Goal: Complete application form

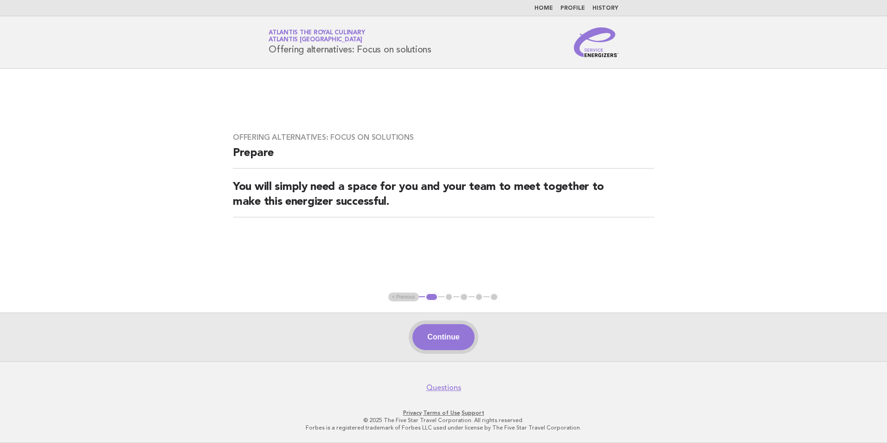
click at [430, 341] on button "Continue" at bounding box center [443, 337] width 62 height 26
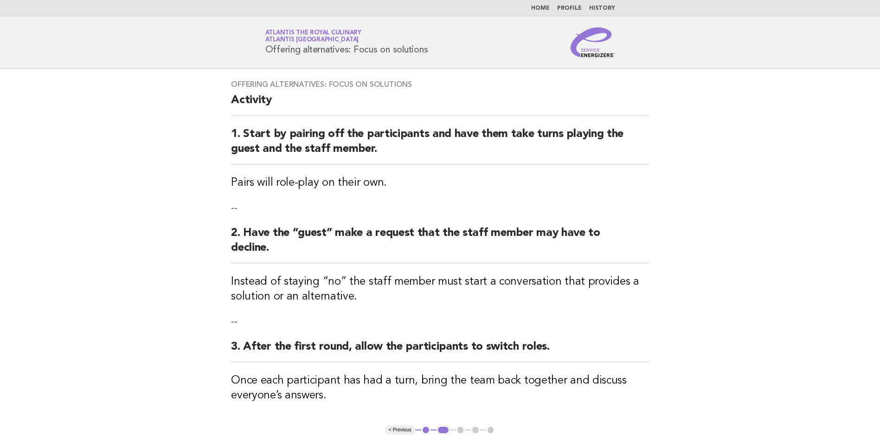
scroll to position [133, 0]
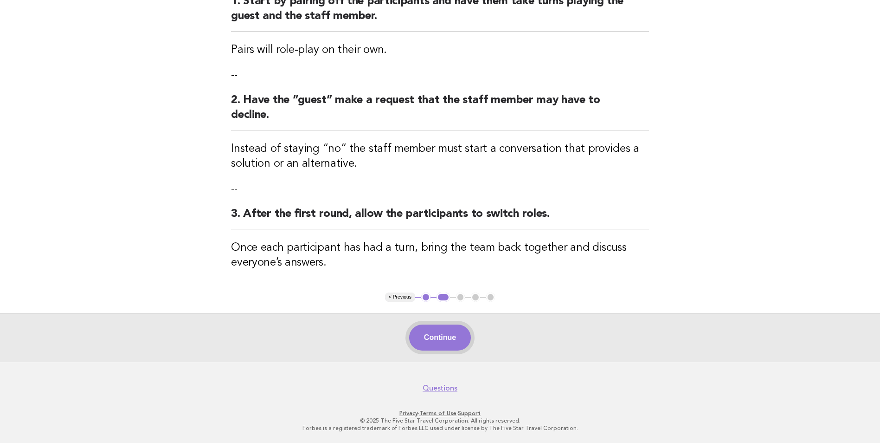
click at [458, 343] on button "Continue" at bounding box center [440, 337] width 62 height 26
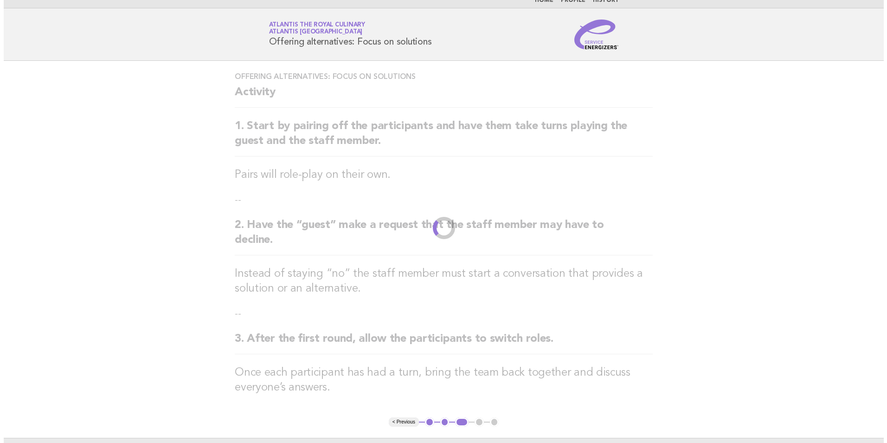
scroll to position [0, 0]
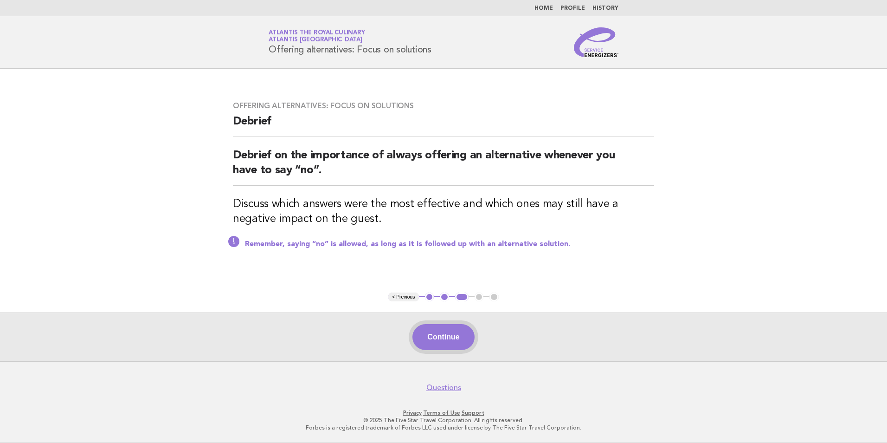
click at [463, 339] on button "Continue" at bounding box center [443, 337] width 62 height 26
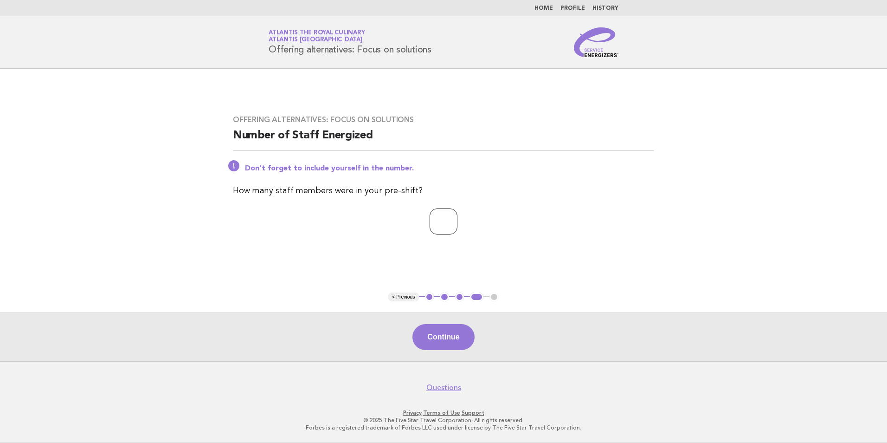
click at [457, 218] on input "*" at bounding box center [444, 221] width 28 height 26
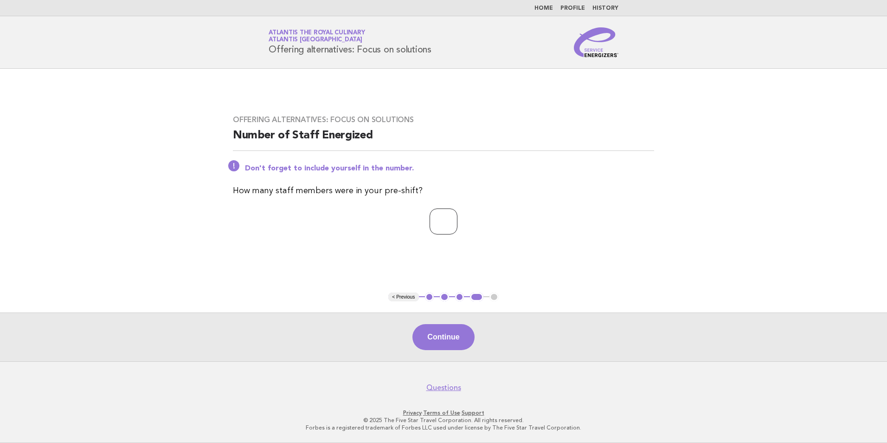
type input "*"
click at [457, 218] on input "*" at bounding box center [444, 221] width 28 height 26
click at [444, 340] on button "Continue" at bounding box center [443, 337] width 62 height 26
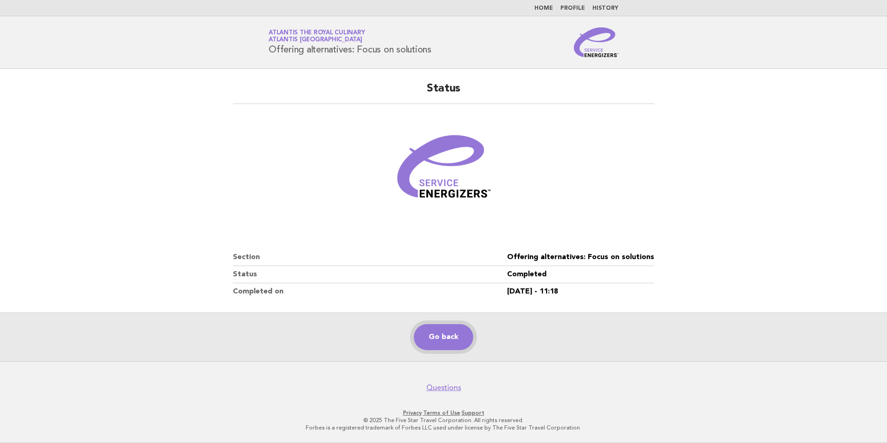
click at [433, 335] on link "Go back" at bounding box center [443, 337] width 59 height 26
